Goal: Task Accomplishment & Management: Use online tool/utility

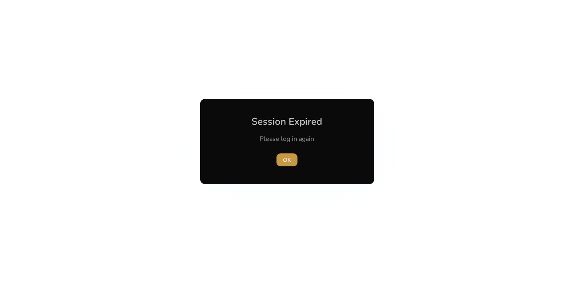
click at [288, 163] on span "OK" at bounding box center [287, 160] width 8 height 8
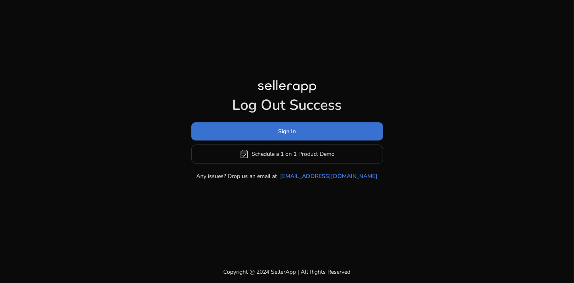
click at [328, 132] on span at bounding box center [287, 131] width 192 height 19
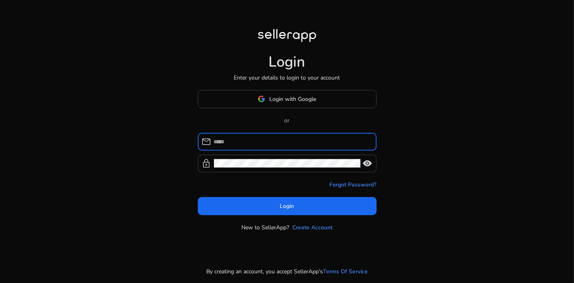
type input "**********"
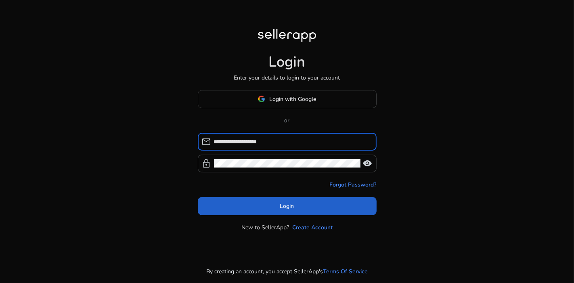
click at [310, 208] on span at bounding box center [287, 205] width 179 height 19
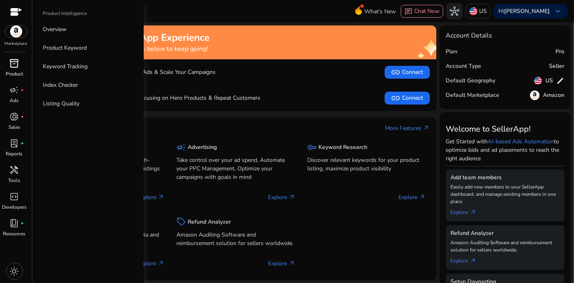
click at [20, 65] on div "inventory_2" at bounding box center [14, 63] width 23 height 13
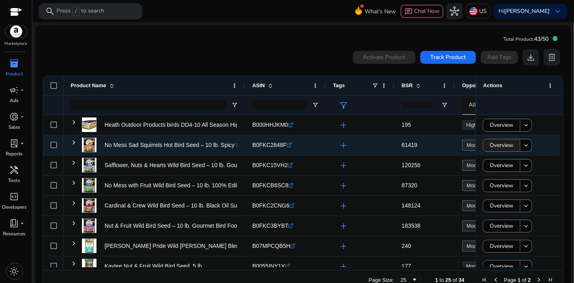
click at [499, 147] on span "Overview" at bounding box center [502, 145] width 24 height 17
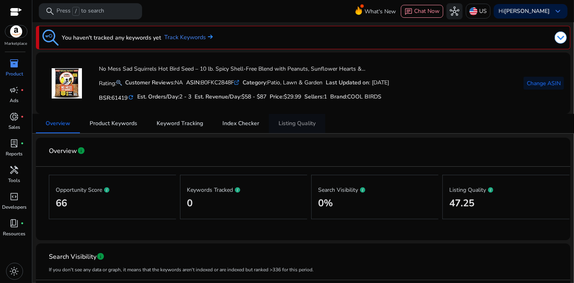
click at [299, 124] on span "Listing Quality" at bounding box center [297, 124] width 37 height 6
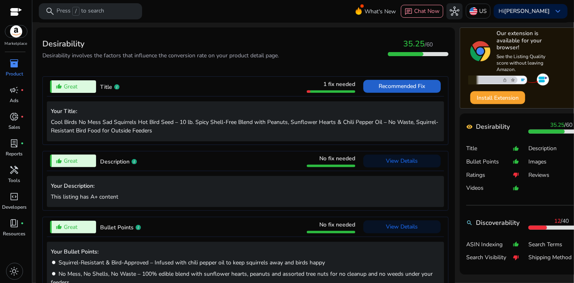
click at [407, 88] on span "Recommended Fix" at bounding box center [402, 86] width 46 height 8
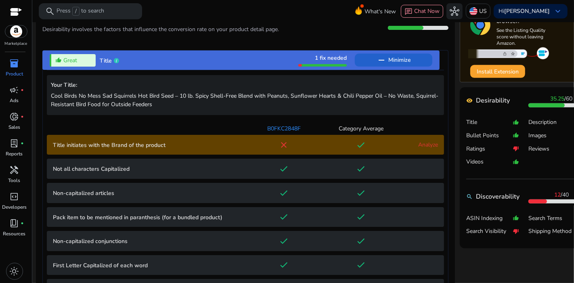
click at [402, 57] on span "Minimize" at bounding box center [400, 60] width 22 height 13
